Goal: Task Accomplishment & Management: Use online tool/utility

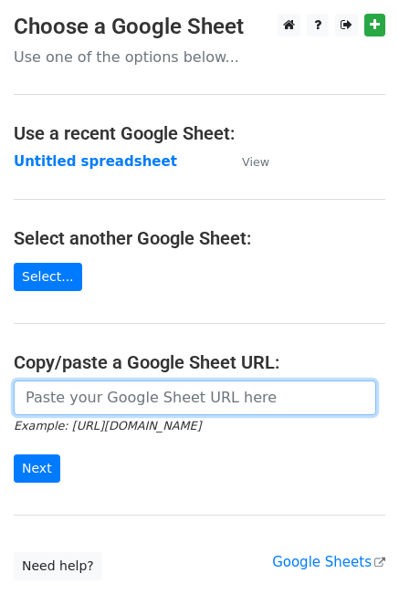
click at [92, 391] on input "url" at bounding box center [195, 398] width 362 height 35
paste input "https://docs.google.com/spreadsheets/d/17Y7R1Tf_SJHMj8X9FO0gg2IrlsK1vlV4BmVwseN…"
type input "https://docs.google.com/spreadsheets/d/17Y7R1Tf_SJHMj8X9FO0gg2IrlsK1vlV4BmVwseN…"
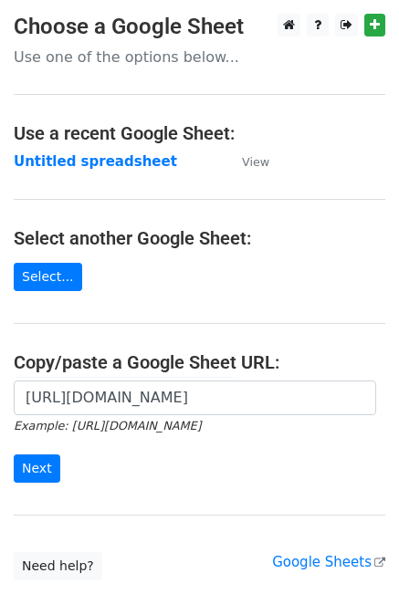
scroll to position [0, 0]
click at [46, 470] on input "Next" at bounding box center [37, 468] width 47 height 28
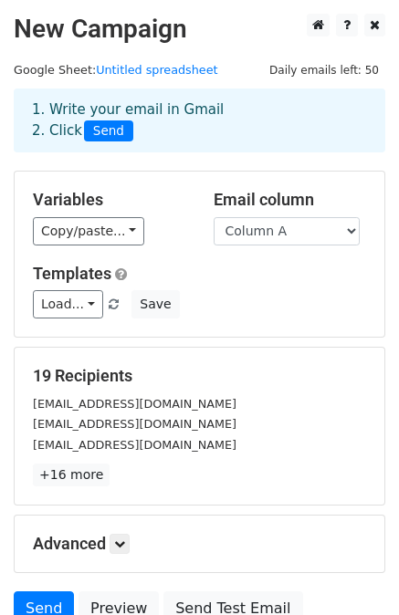
scroll to position [164, 0]
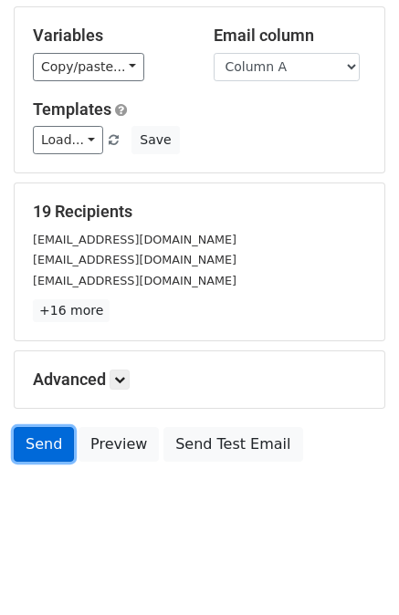
click at [33, 454] on link "Send" at bounding box center [44, 444] width 60 height 35
